Goal: Navigation & Orientation: Find specific page/section

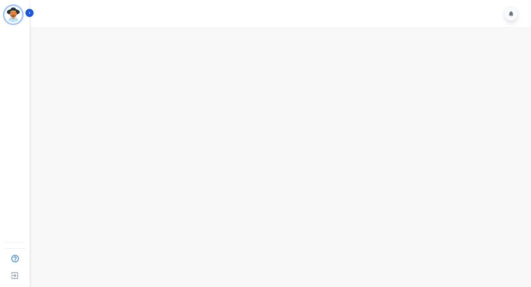
click at [365, 96] on main at bounding box center [279, 170] width 503 height 287
click at [234, 122] on main at bounding box center [279, 170] width 503 height 287
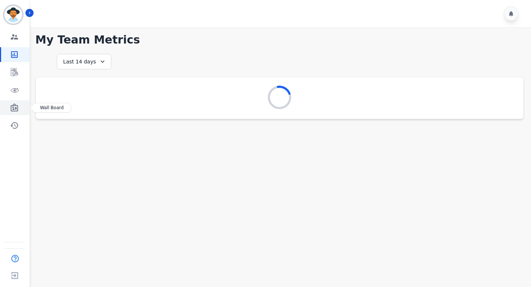
click at [15, 102] on link "Sidebar" at bounding box center [15, 107] width 28 height 15
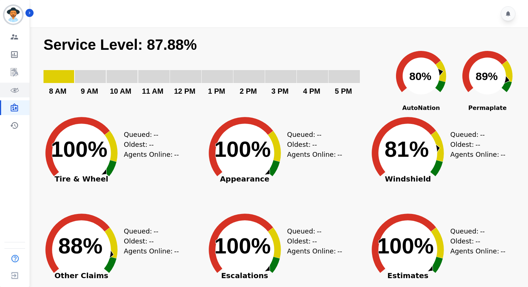
click at [13, 88] on icon "Sidebar" at bounding box center [15, 90] width 8 height 4
click at [14, 90] on icon "Sidebar" at bounding box center [15, 91] width 2 height 2
click at [14, 72] on icon "Sidebar" at bounding box center [14, 72] width 9 height 9
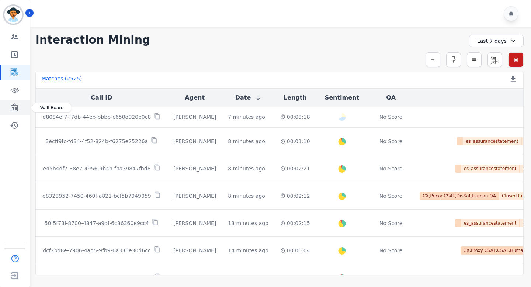
click at [18, 104] on icon "Sidebar" at bounding box center [14, 107] width 9 height 9
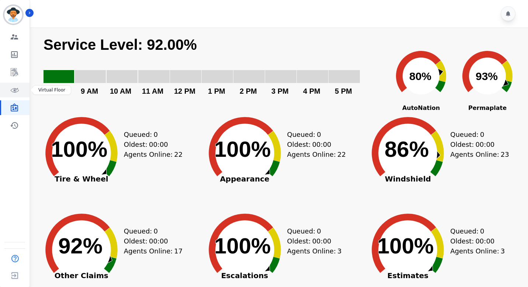
click at [15, 89] on icon "Sidebar" at bounding box center [15, 90] width 5 height 4
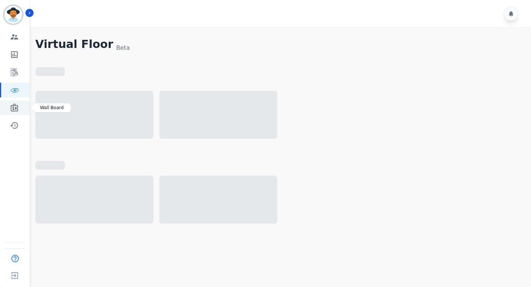
click at [15, 108] on icon "Sidebar" at bounding box center [14, 107] width 7 height 8
